Goal: Transaction & Acquisition: Purchase product/service

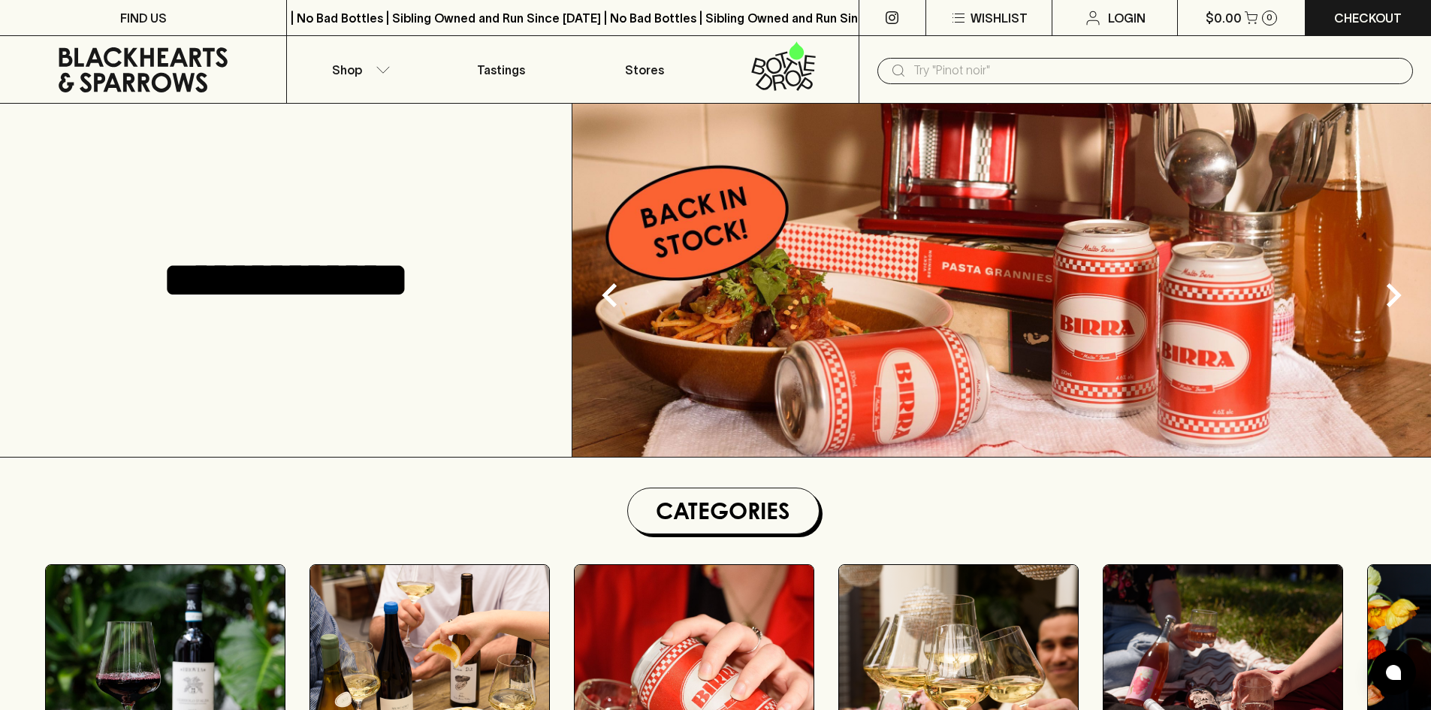
click at [370, 103] on nav "Shop Tastings Stores" at bounding box center [572, 70] width 572 height 68
click at [368, 93] on button "Shop" at bounding box center [358, 69] width 143 height 67
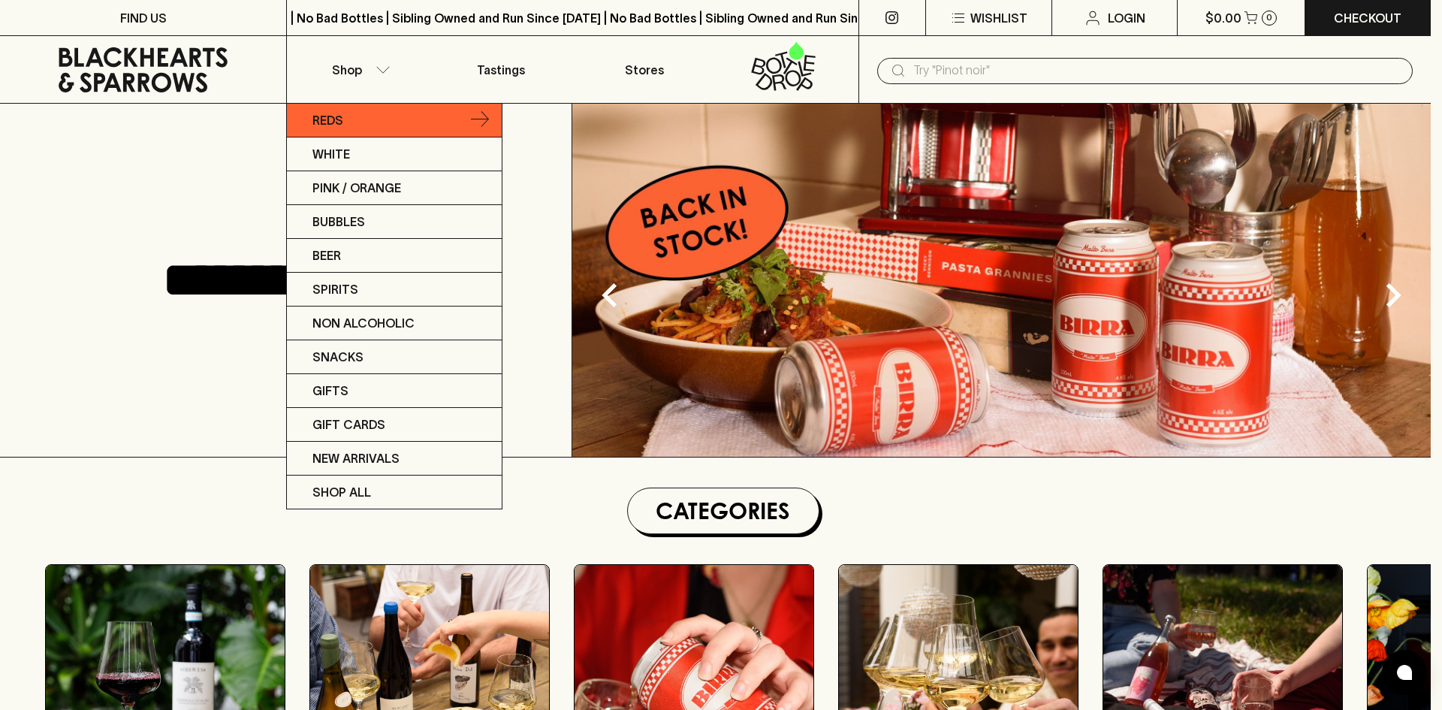
click at [375, 119] on link "Reds" at bounding box center [394, 121] width 215 height 34
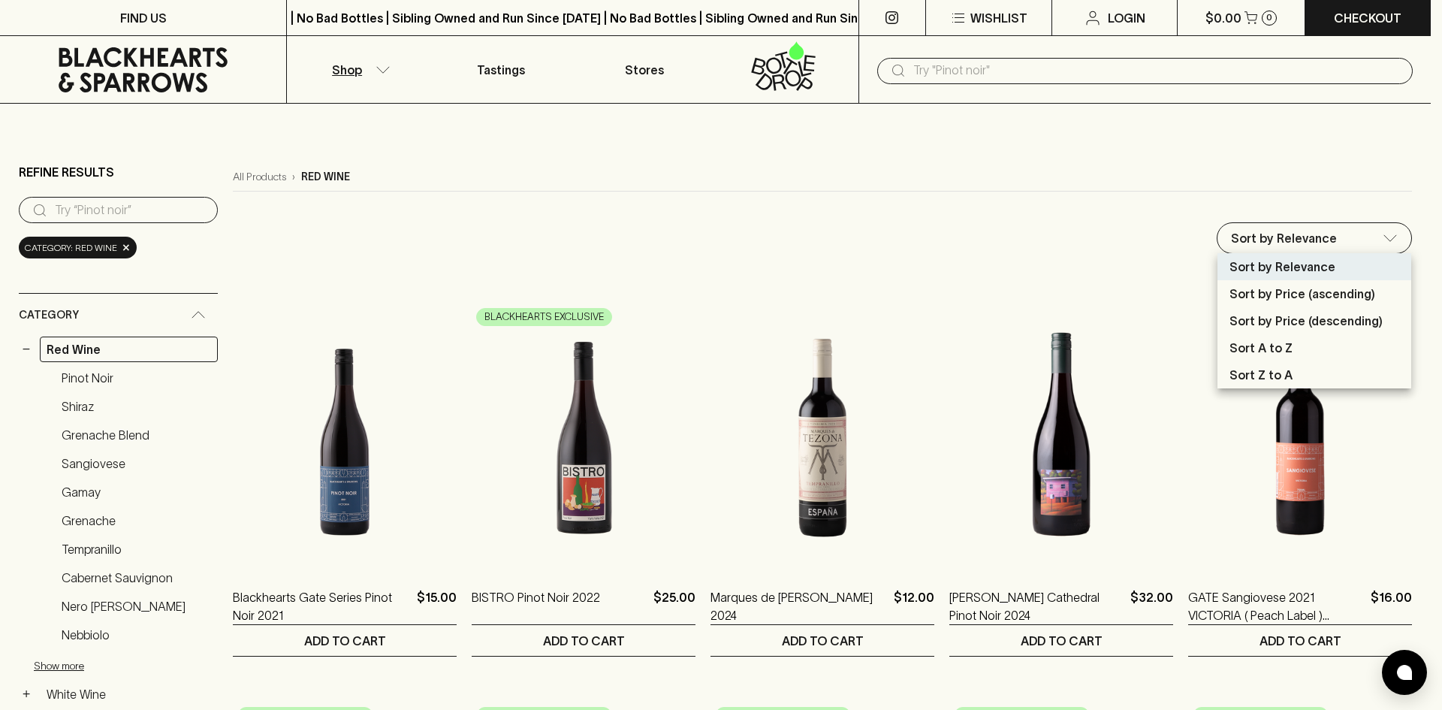
click at [1198, 237] on div at bounding box center [721, 355] width 1442 height 710
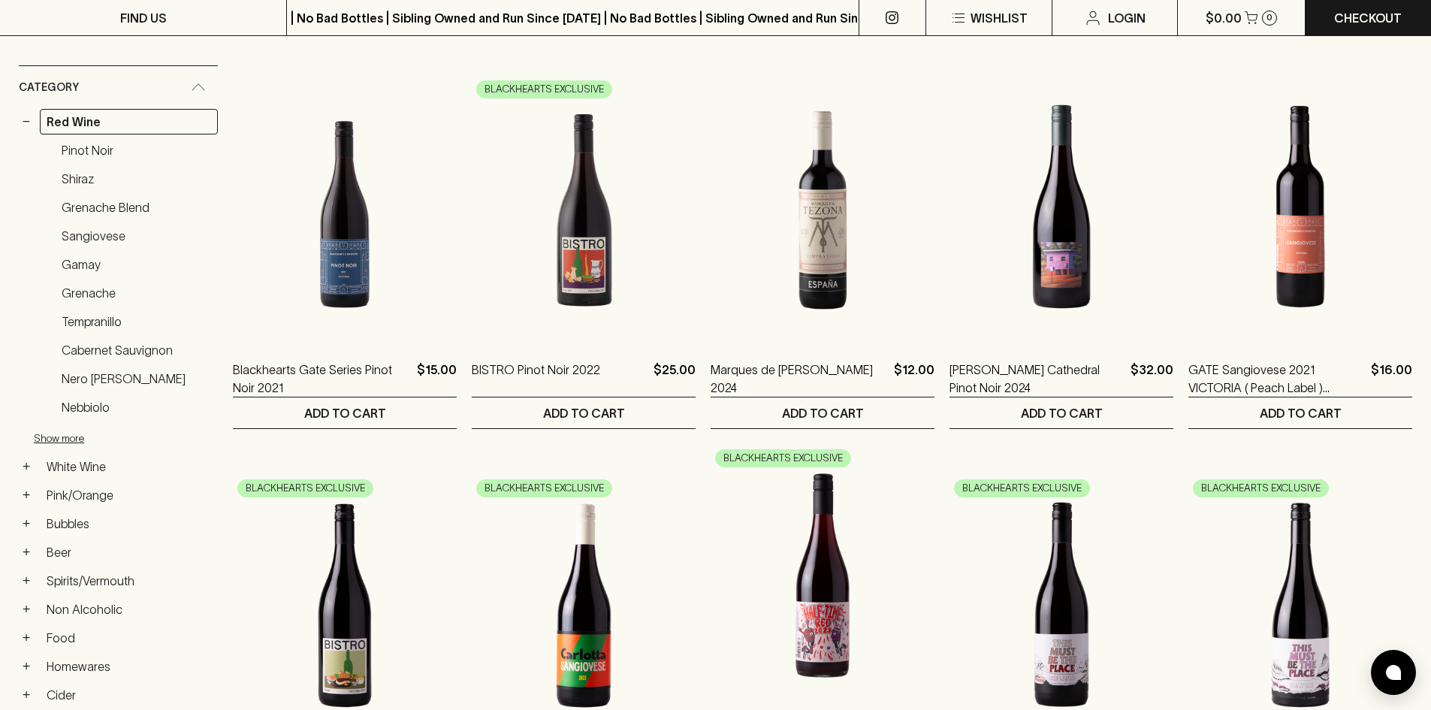
scroll to position [225, 0]
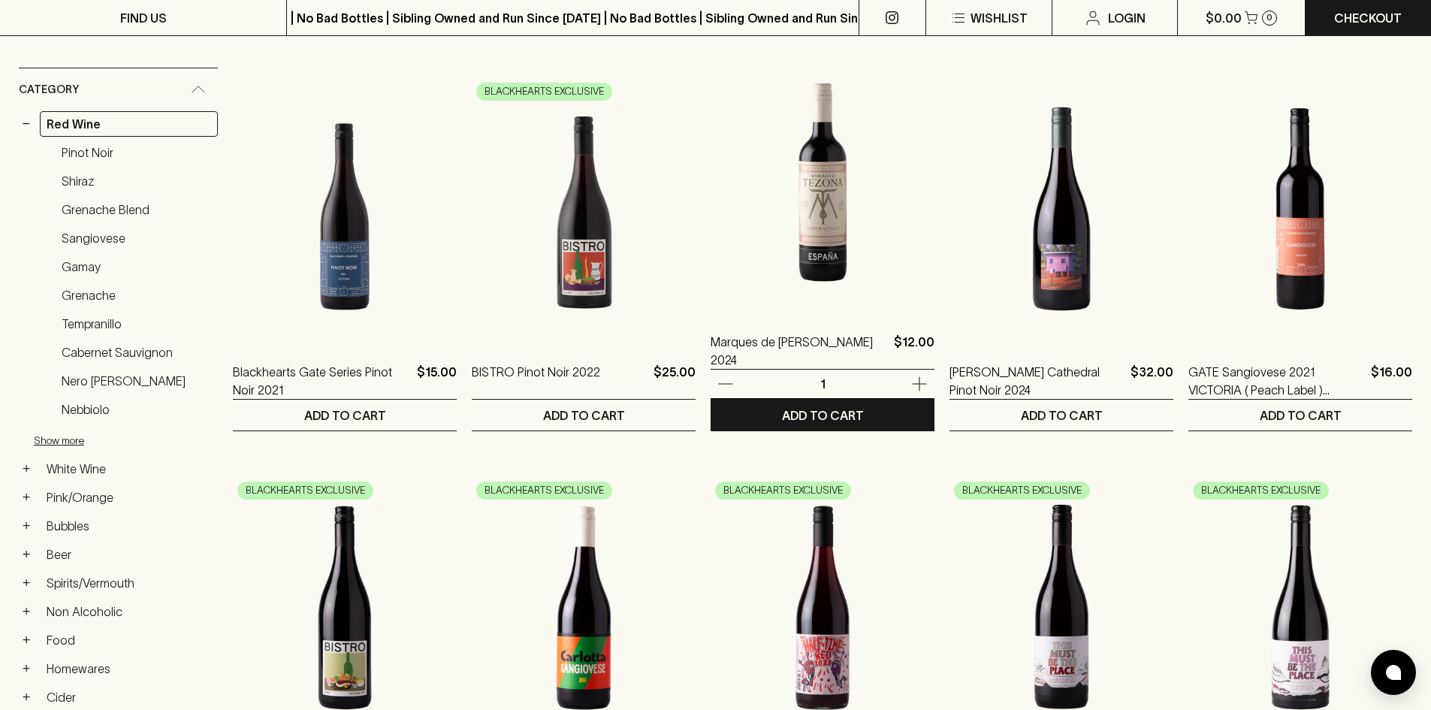
click at [828, 274] on img at bounding box center [823, 178] width 224 height 263
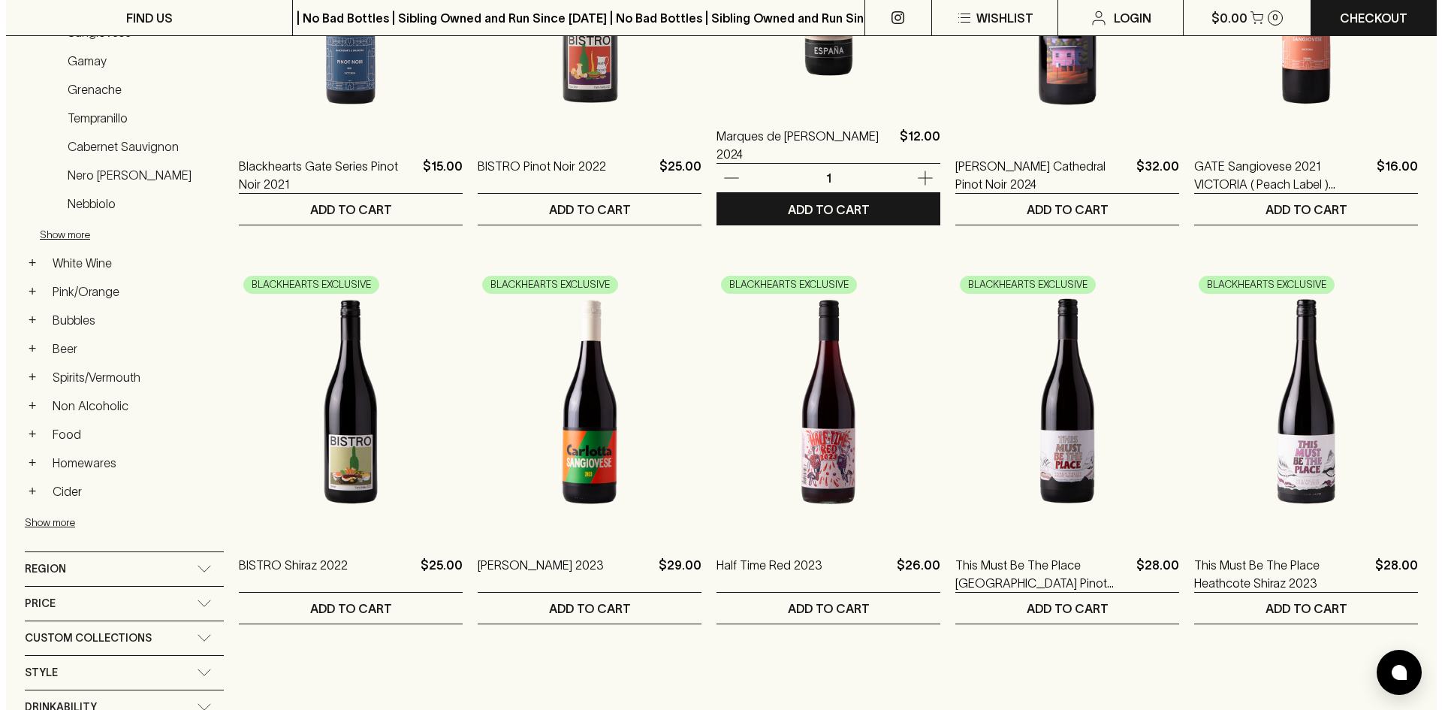
scroll to position [676, 0]
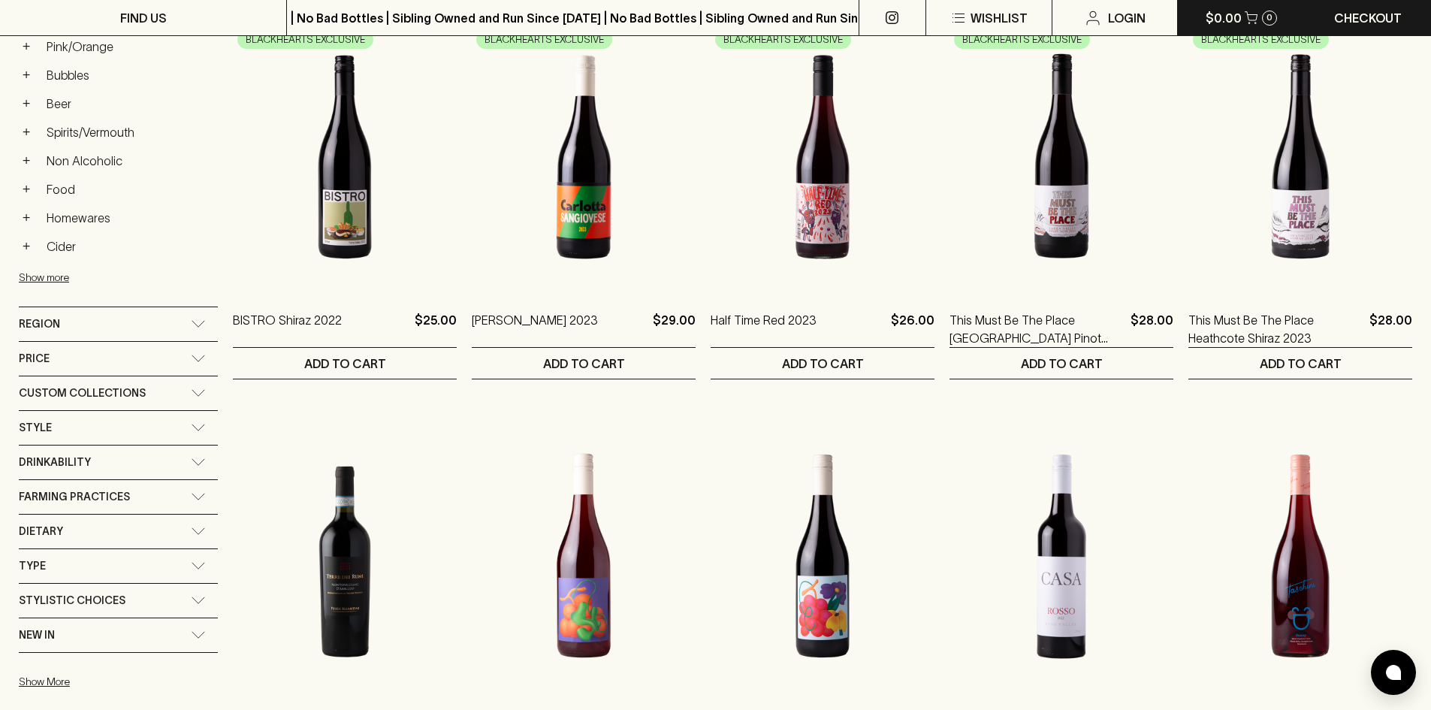
click at [1212, 13] on p "$0.00" at bounding box center [1224, 18] width 36 height 18
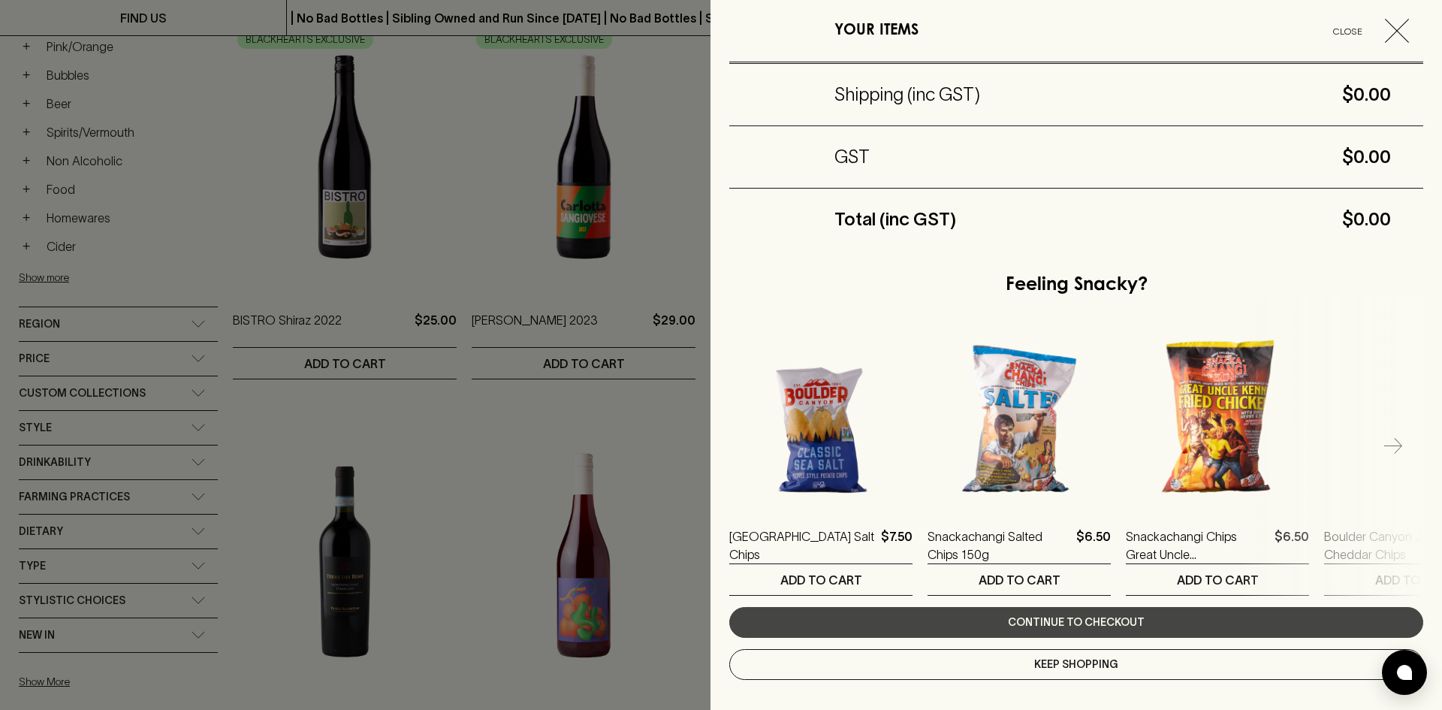
scroll to position [91, 0]
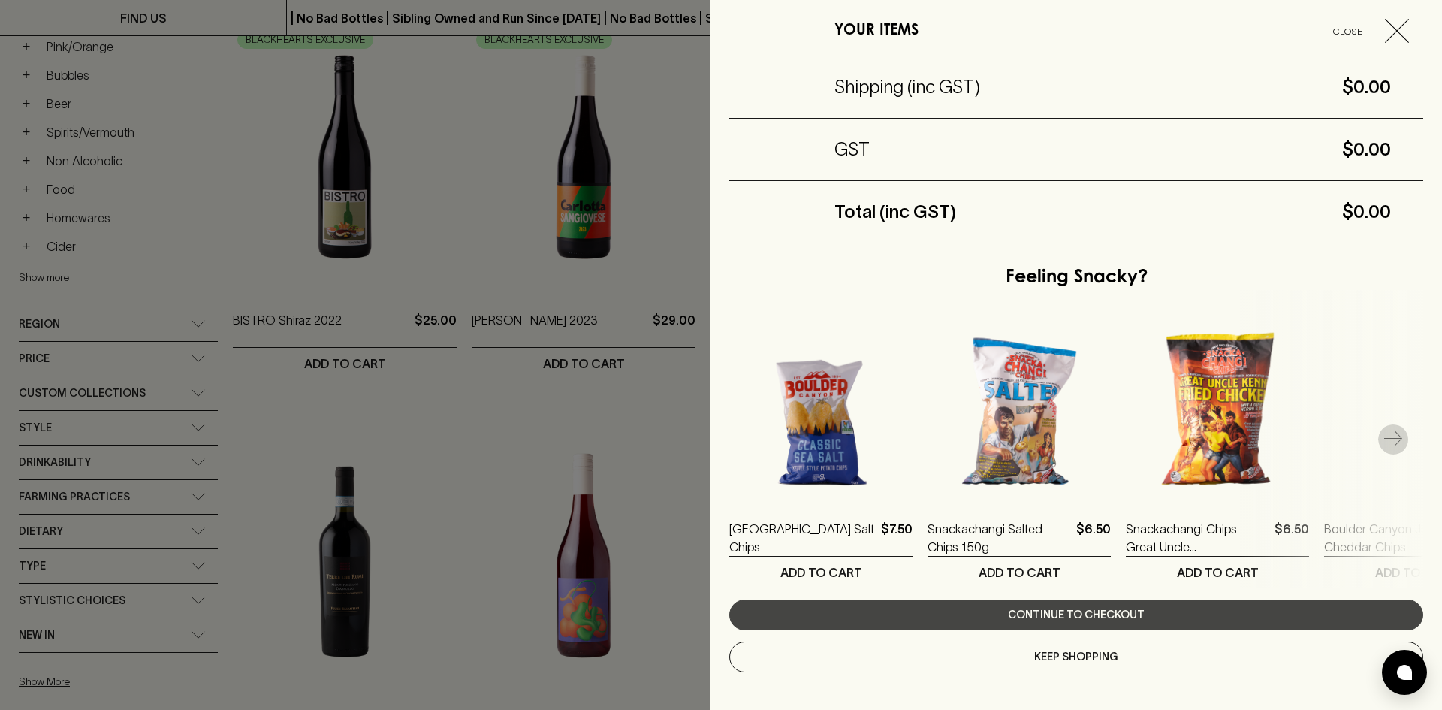
click at [1391, 442] on button "button" at bounding box center [1394, 439] width 30 height 30
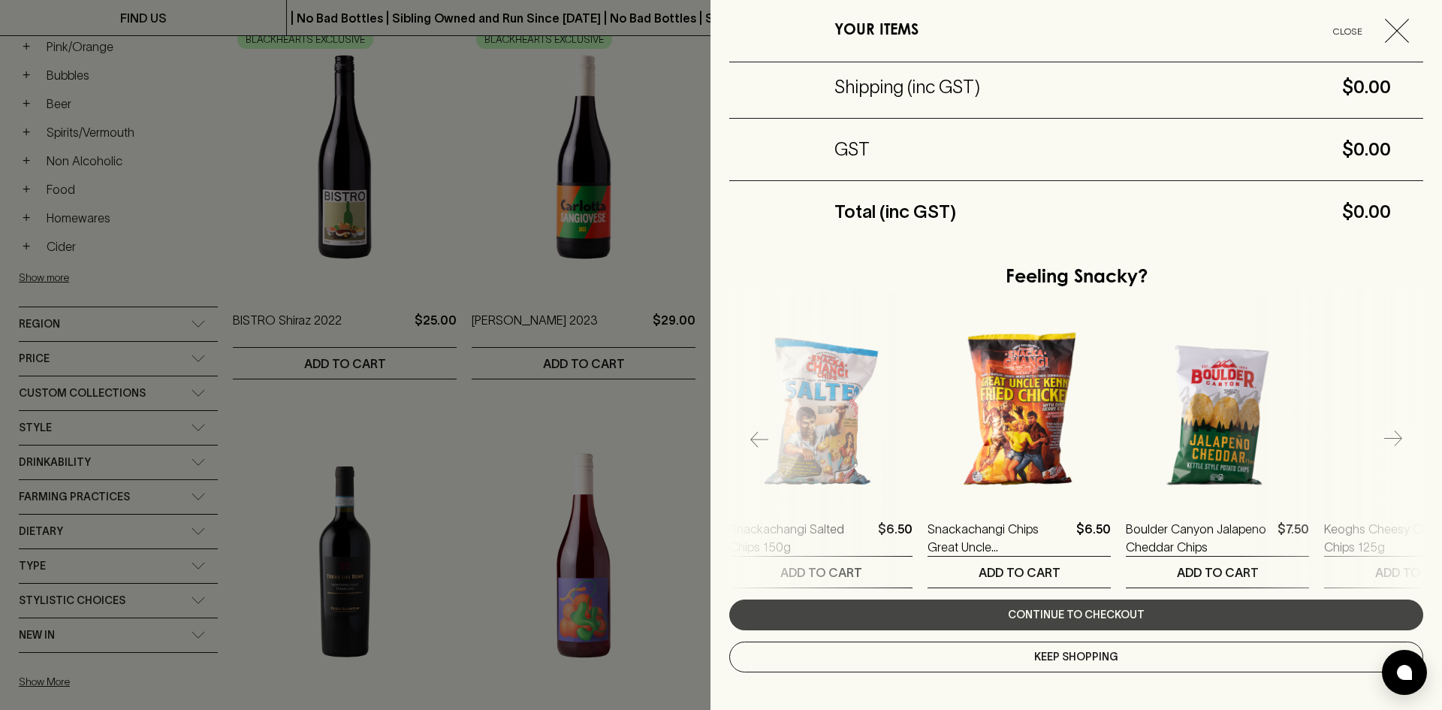
click at [1391, 442] on button "button" at bounding box center [1394, 439] width 30 height 30
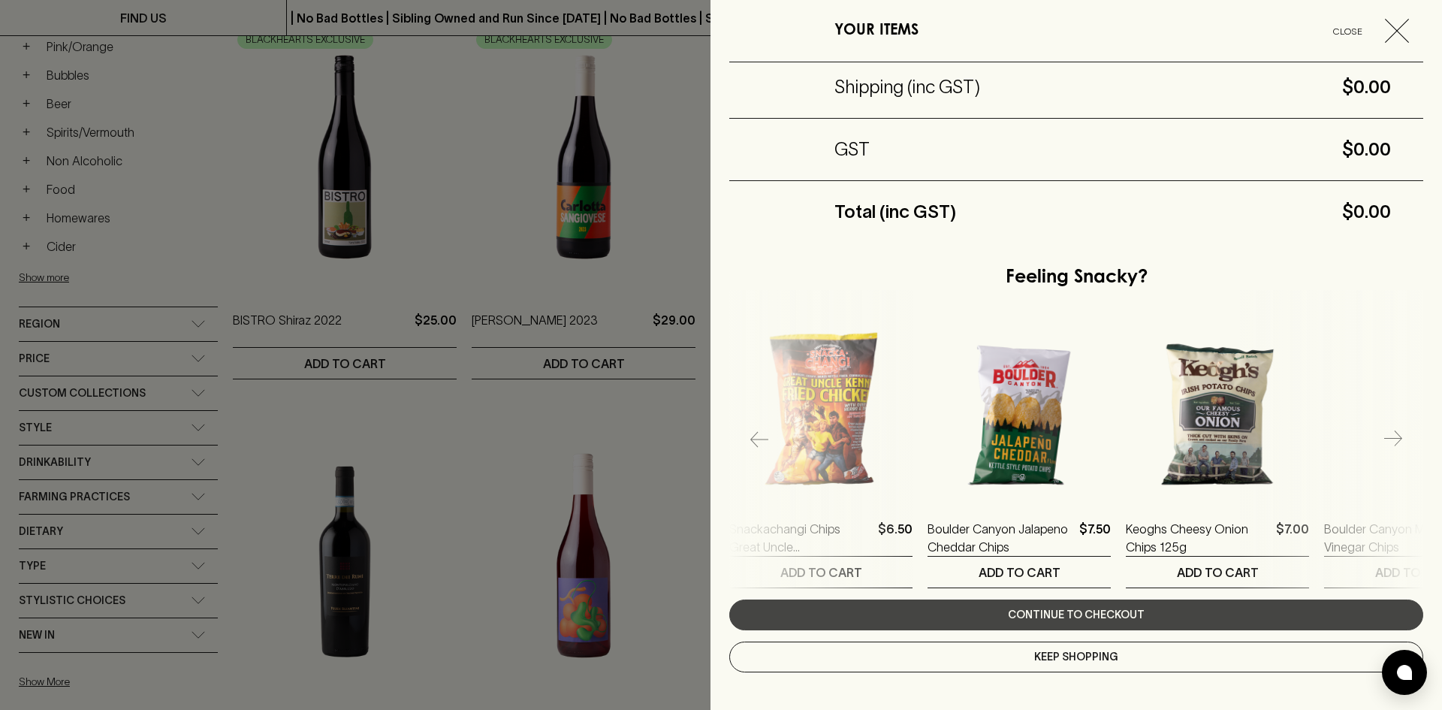
click at [1391, 442] on button "button" at bounding box center [1394, 439] width 30 height 30
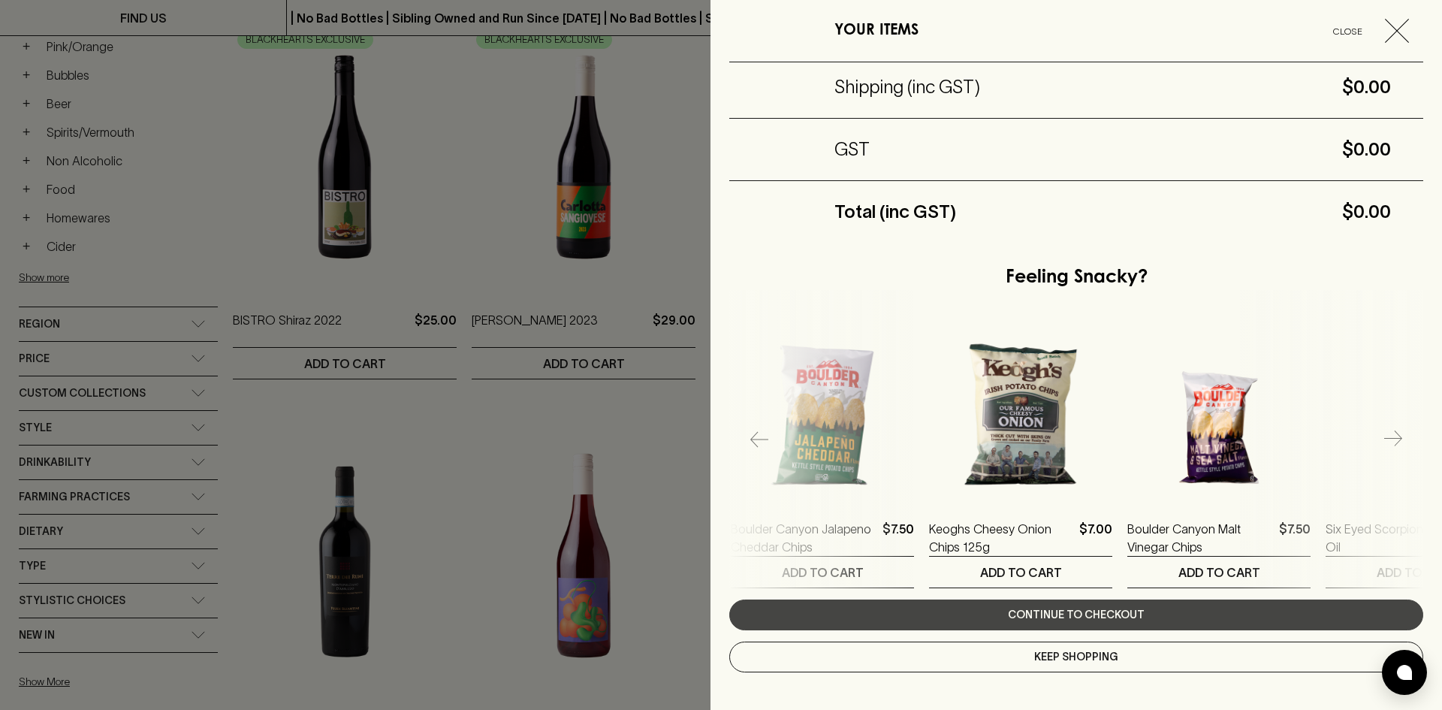
click at [1391, 442] on button "button" at bounding box center [1394, 439] width 30 height 30
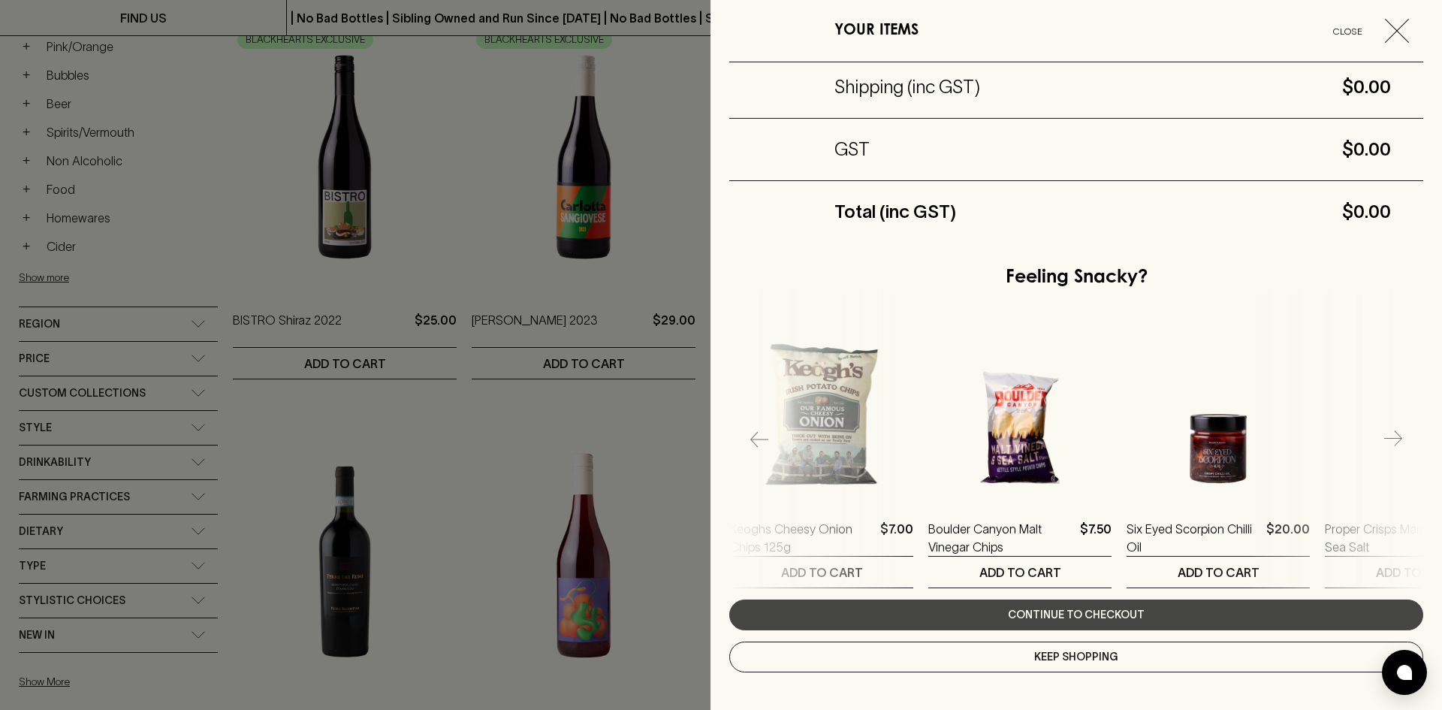
scroll to position [0, 793]
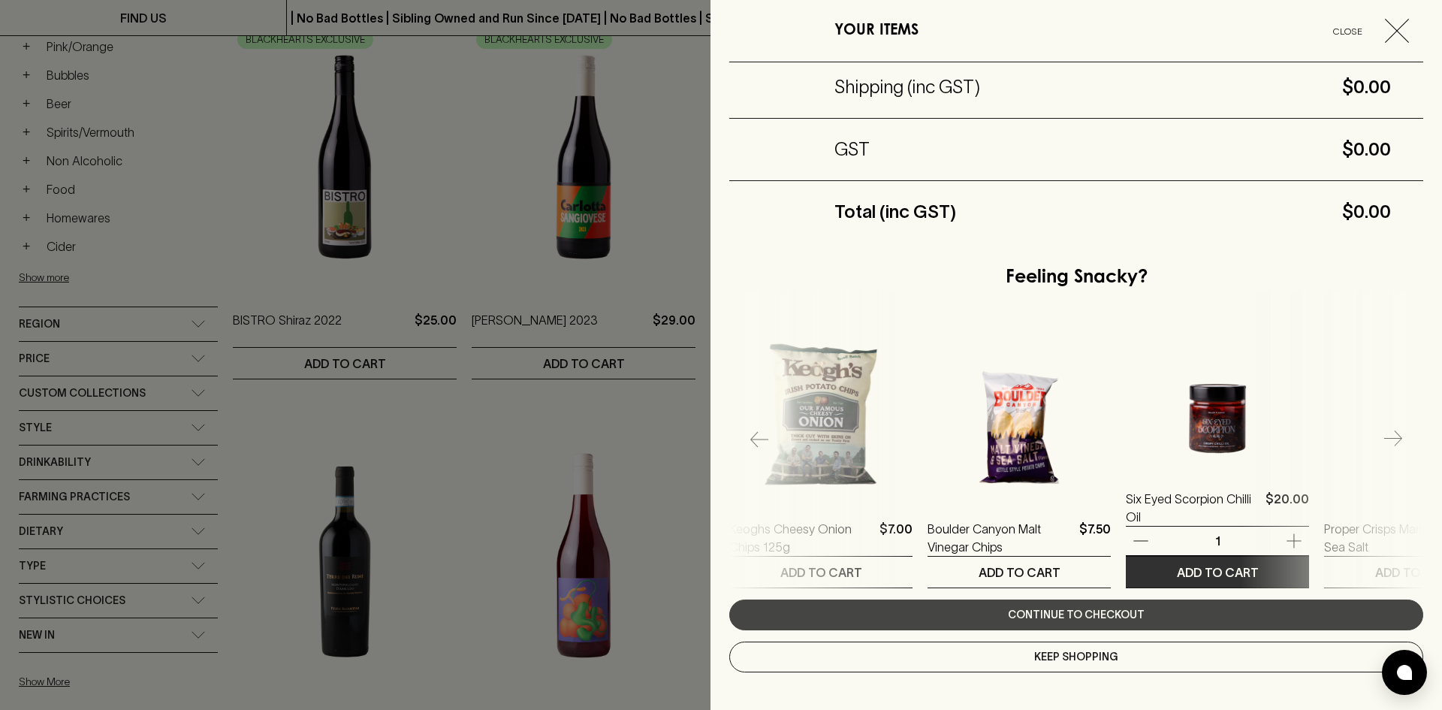
click at [1213, 568] on p "ADD TO CART" at bounding box center [1218, 572] width 82 height 18
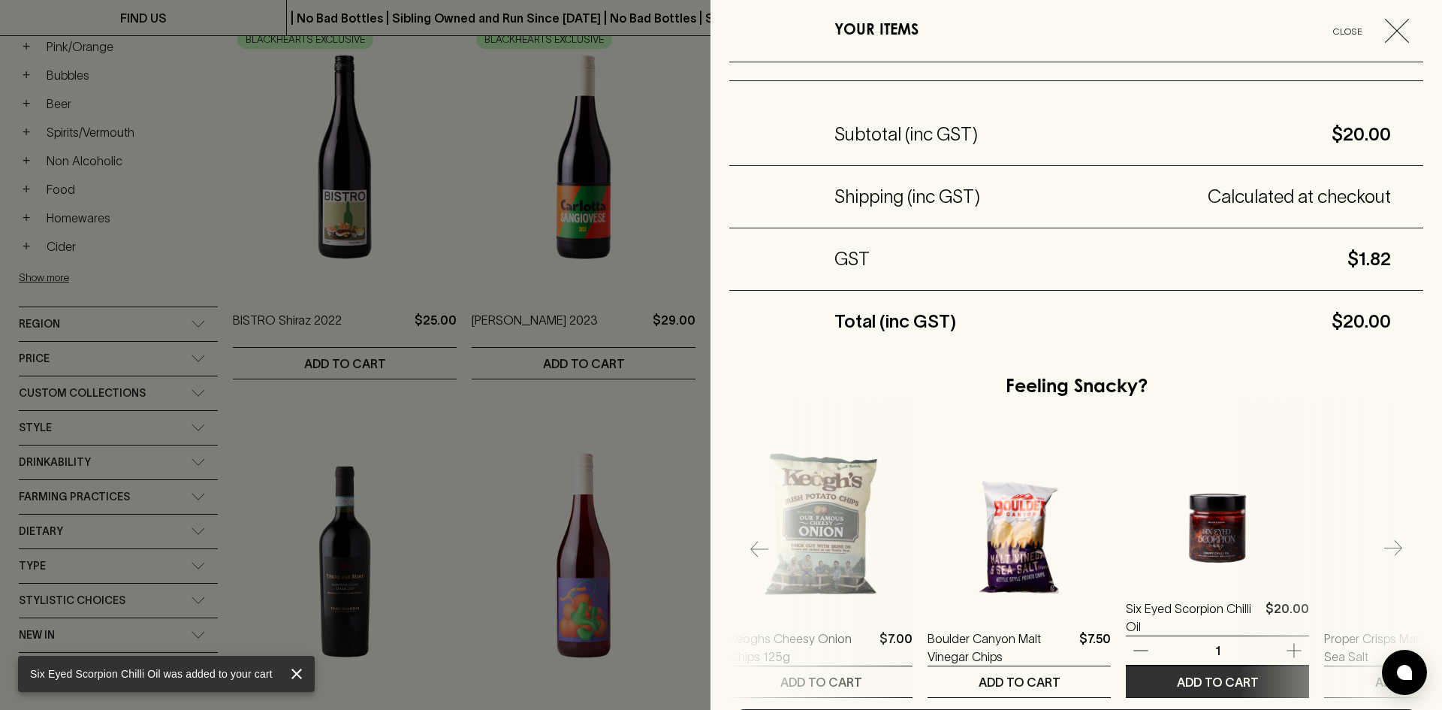
scroll to position [201, 0]
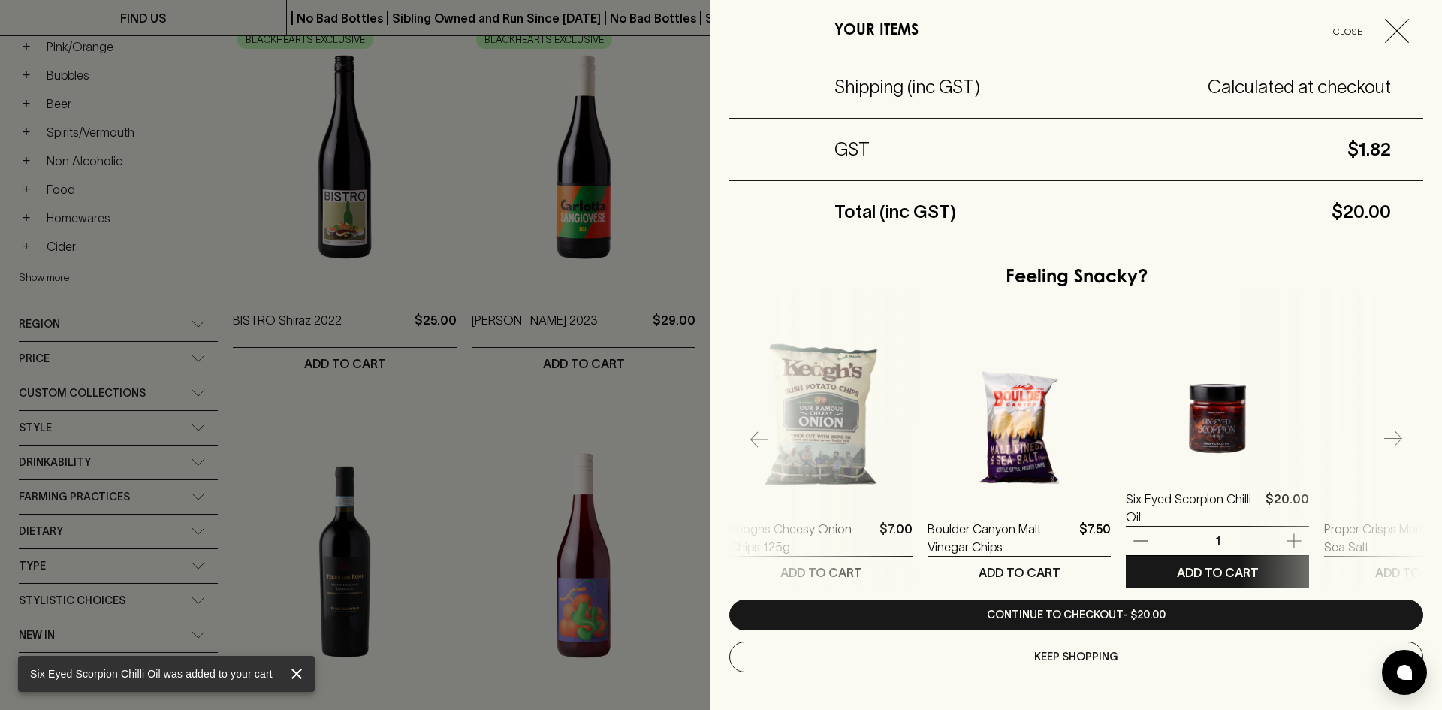
click at [1221, 414] on img at bounding box center [1217, 383] width 183 height 183
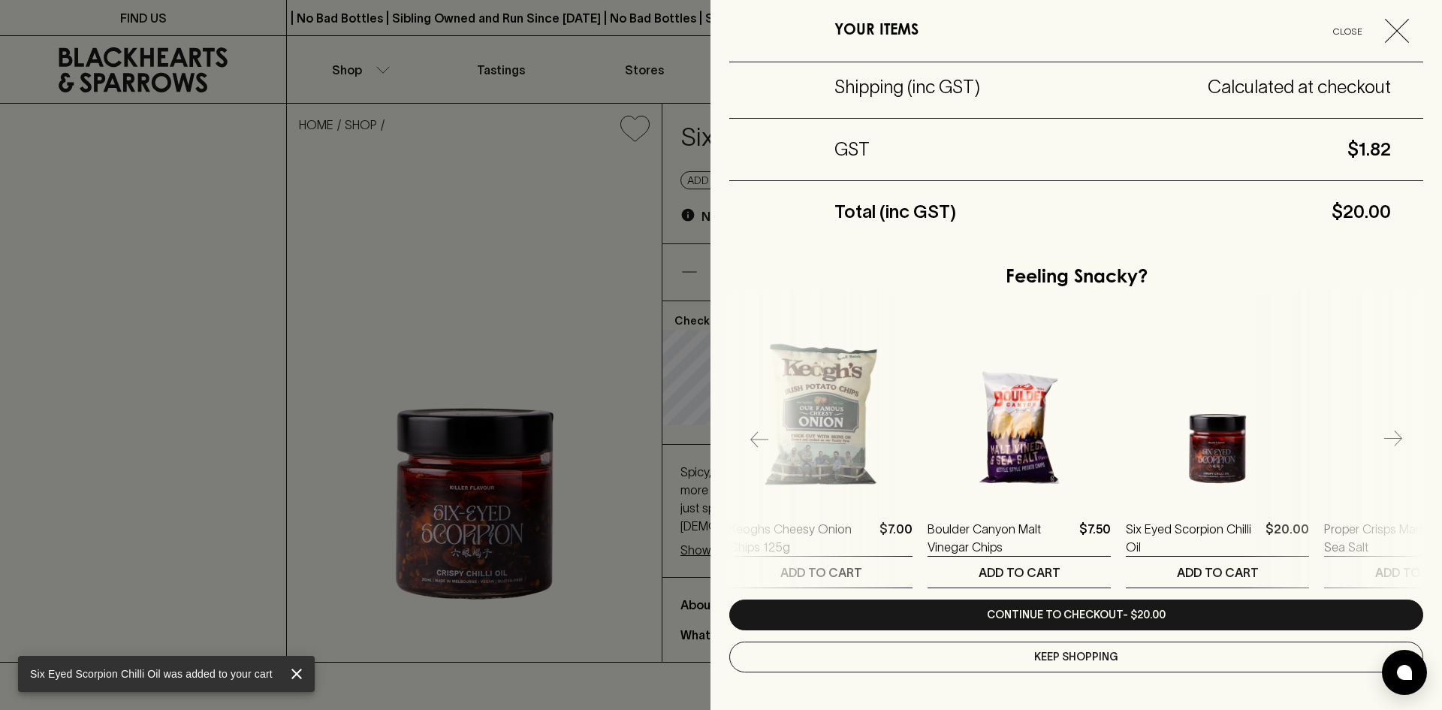
click at [168, 379] on div at bounding box center [721, 355] width 1442 height 710
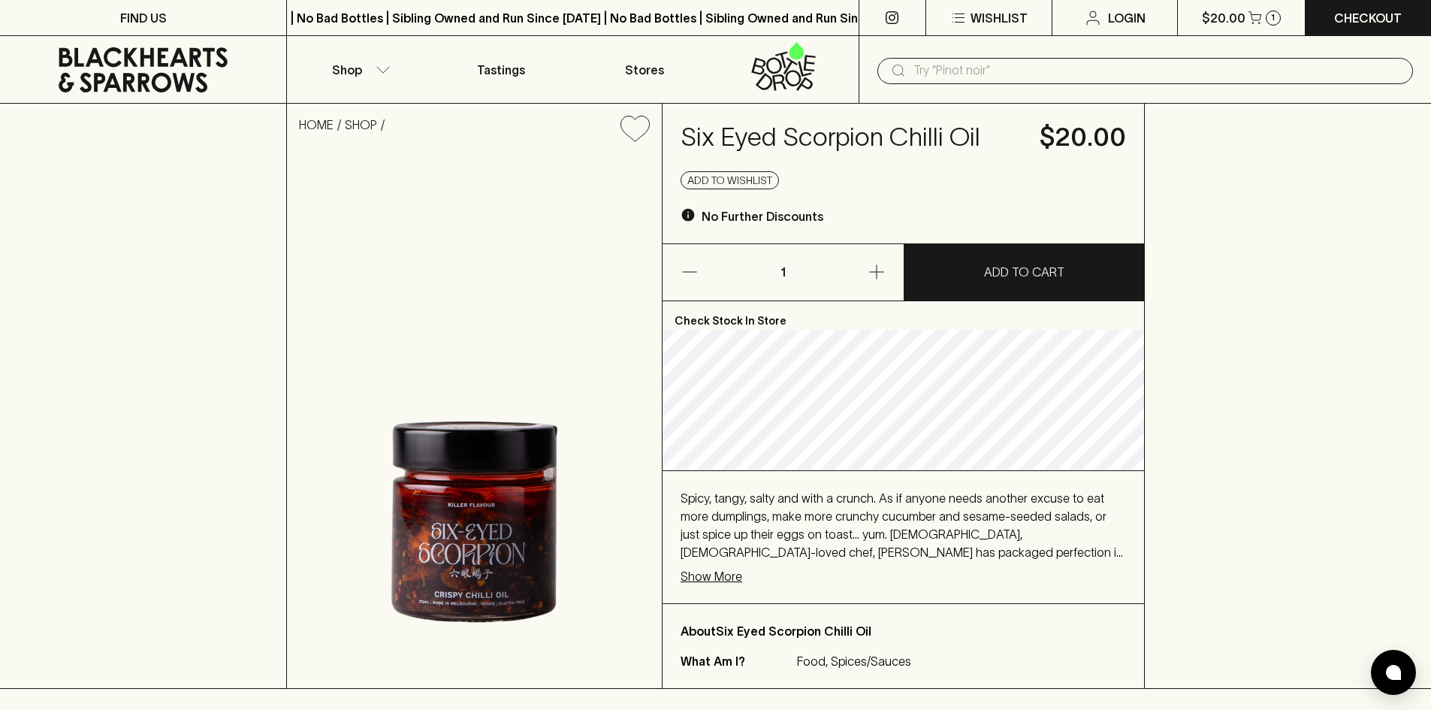
click at [784, 146] on h4 "Six Eyed Scorpion Chilli Oil" at bounding box center [851, 138] width 341 height 32
click at [821, 151] on h4 "Six Eyed Scorpion Chilli Oil" at bounding box center [851, 138] width 341 height 32
click at [799, 85] on icon at bounding box center [783, 66] width 123 height 50
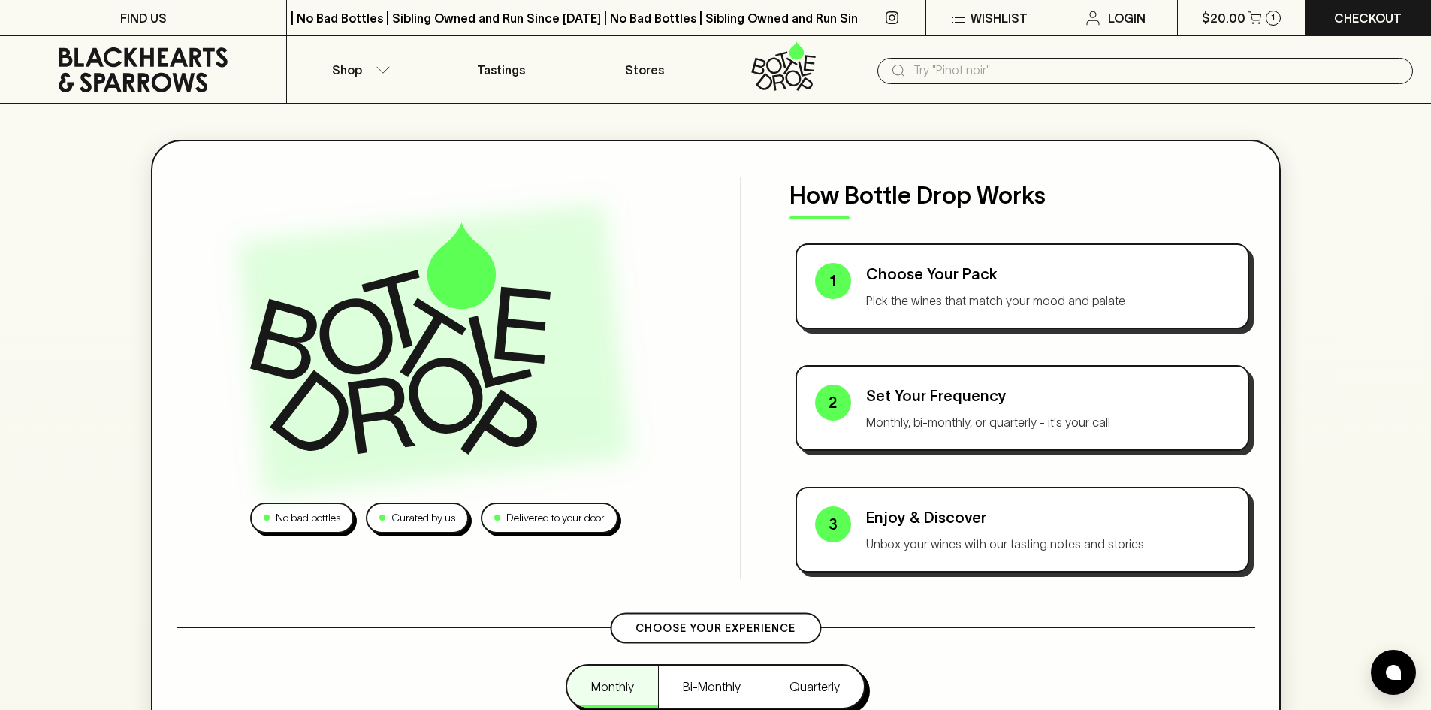
click at [385, 99] on button "Shop" at bounding box center [358, 69] width 143 height 67
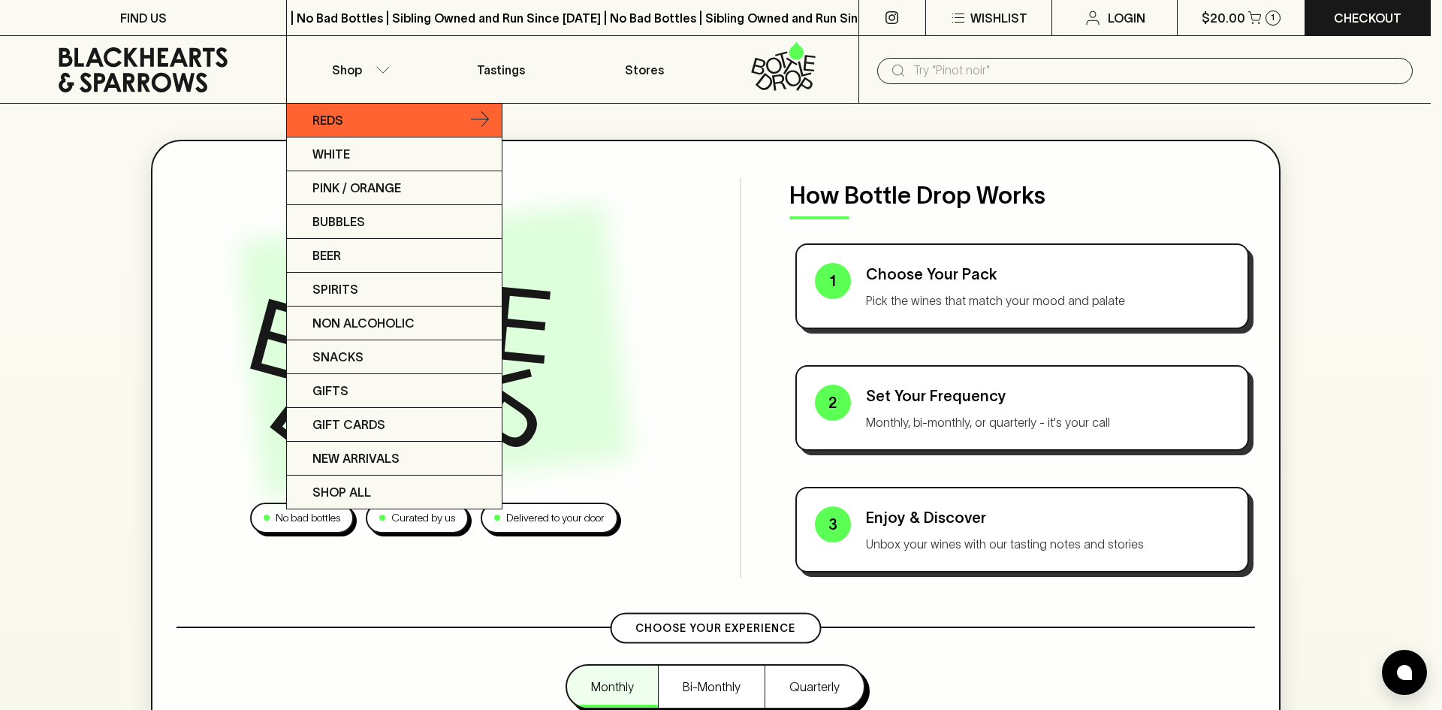
click at [376, 120] on link "Reds" at bounding box center [394, 121] width 215 height 34
